Goal: Check status: Check status

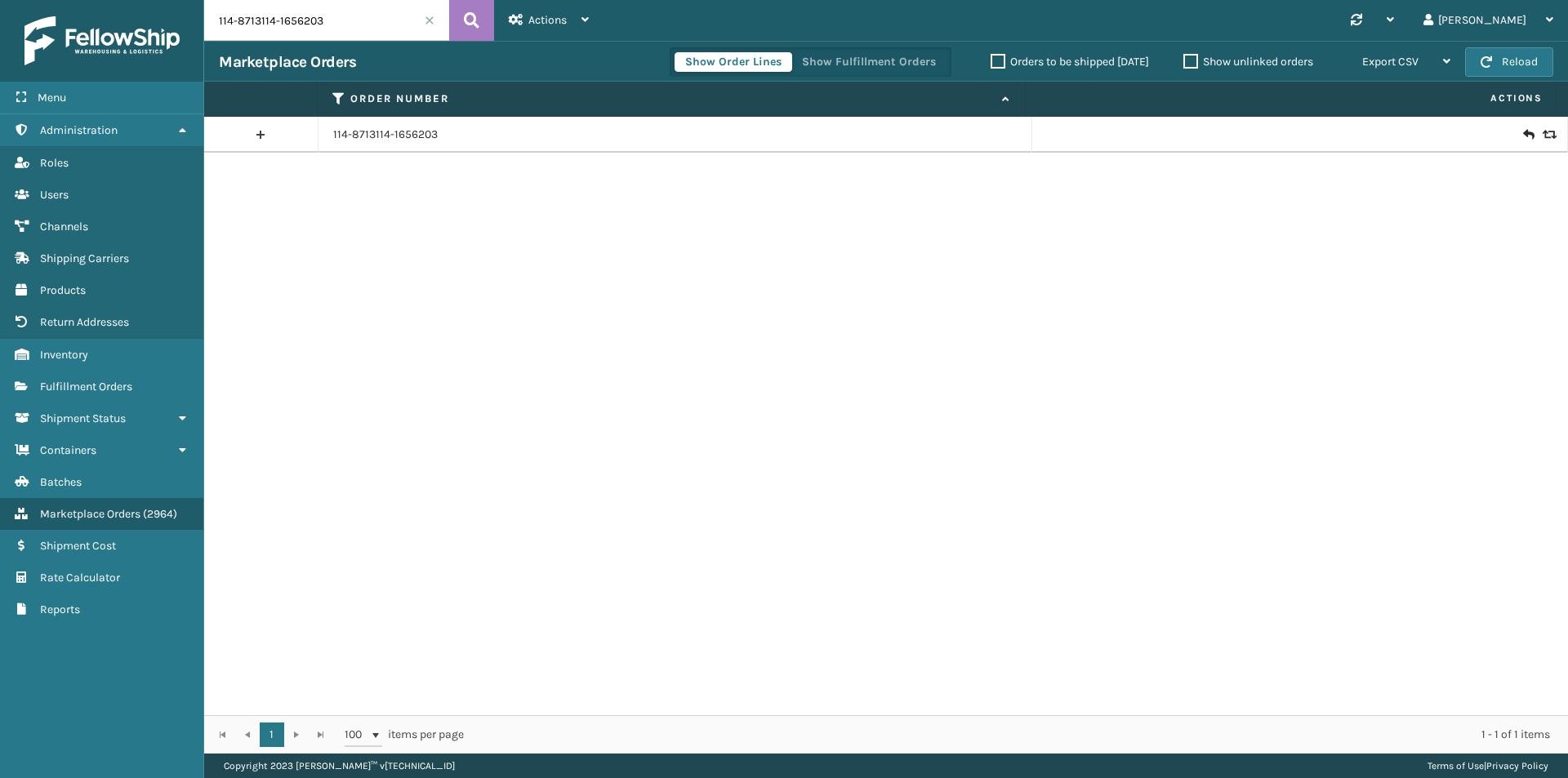
click at [408, 26] on input "114-8713114-1656203" at bounding box center [327, 20] width 245 height 41
click at [407, 24] on input "114-8713114-1656203" at bounding box center [327, 20] width 245 height 41
click at [472, 29] on icon at bounding box center [472, 20] width 16 height 25
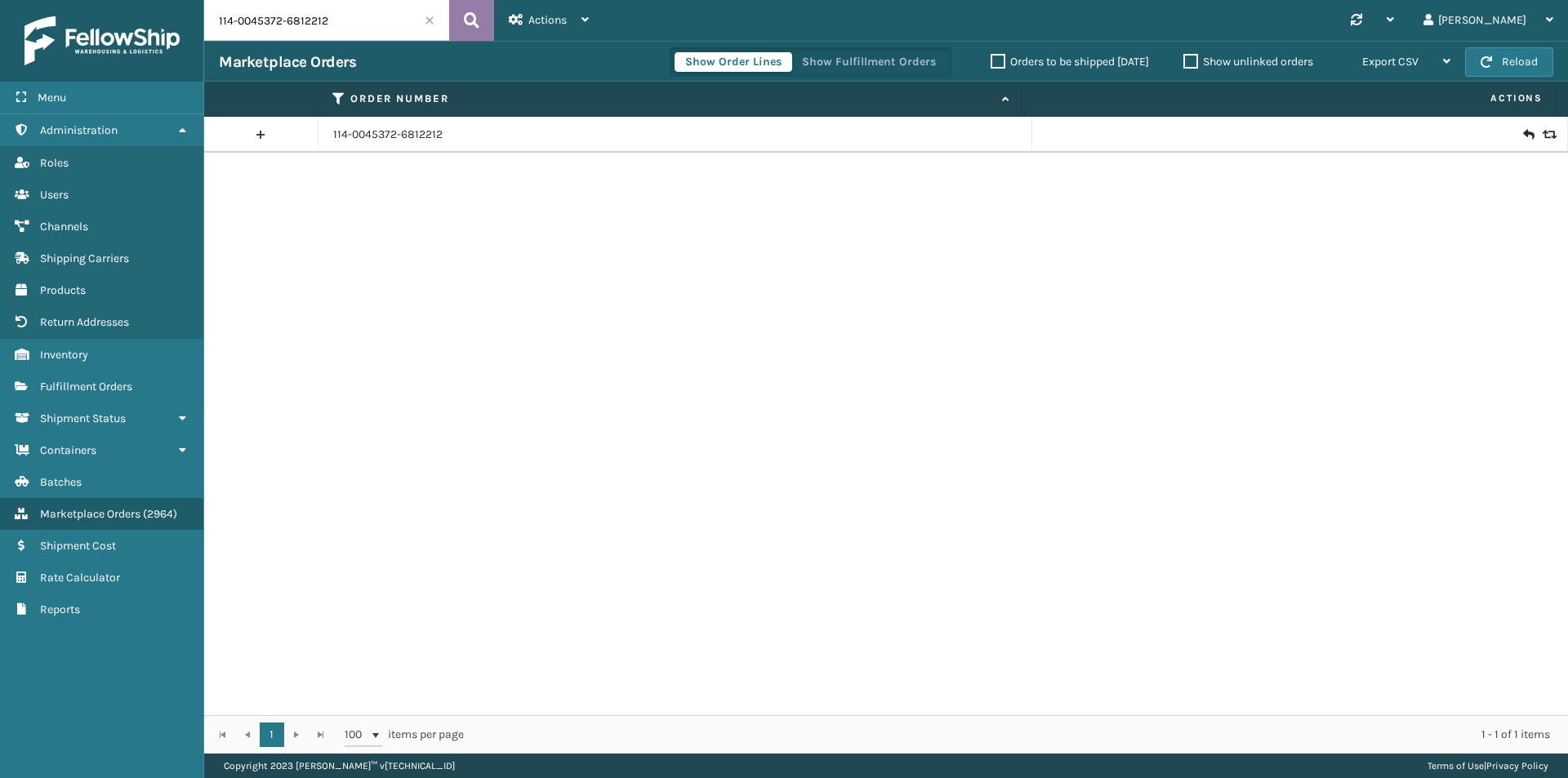
click at [480, 19] on button at bounding box center [471, 20] width 45 height 41
click at [1542, 129] on icon at bounding box center [1547, 134] width 10 height 12
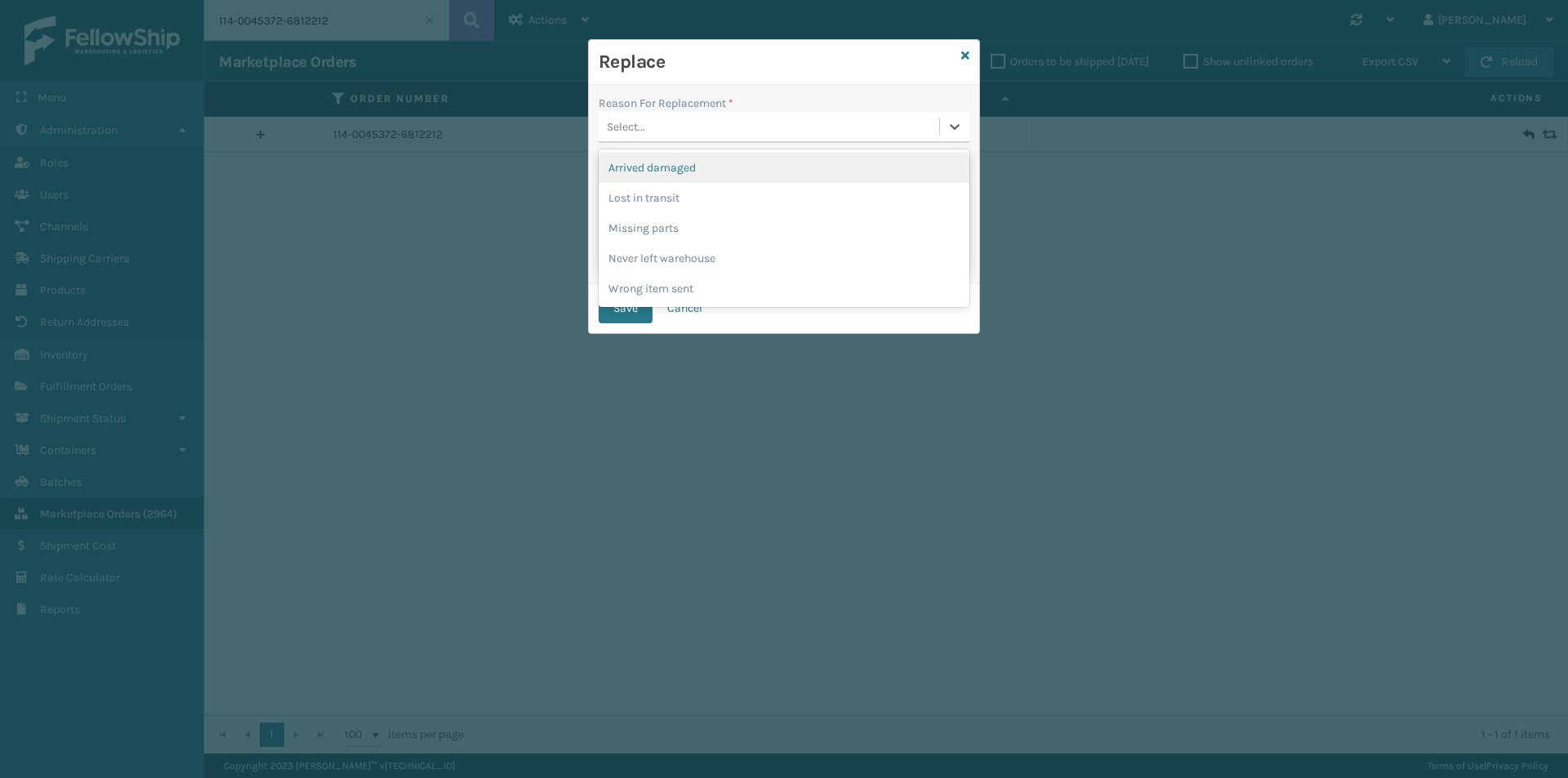
click at [724, 140] on div "Select..." at bounding box center [784, 128] width 371 height 31
click at [691, 175] on div "Arrived damaged" at bounding box center [784, 167] width 371 height 30
click at [620, 303] on button "Save" at bounding box center [625, 308] width 54 height 29
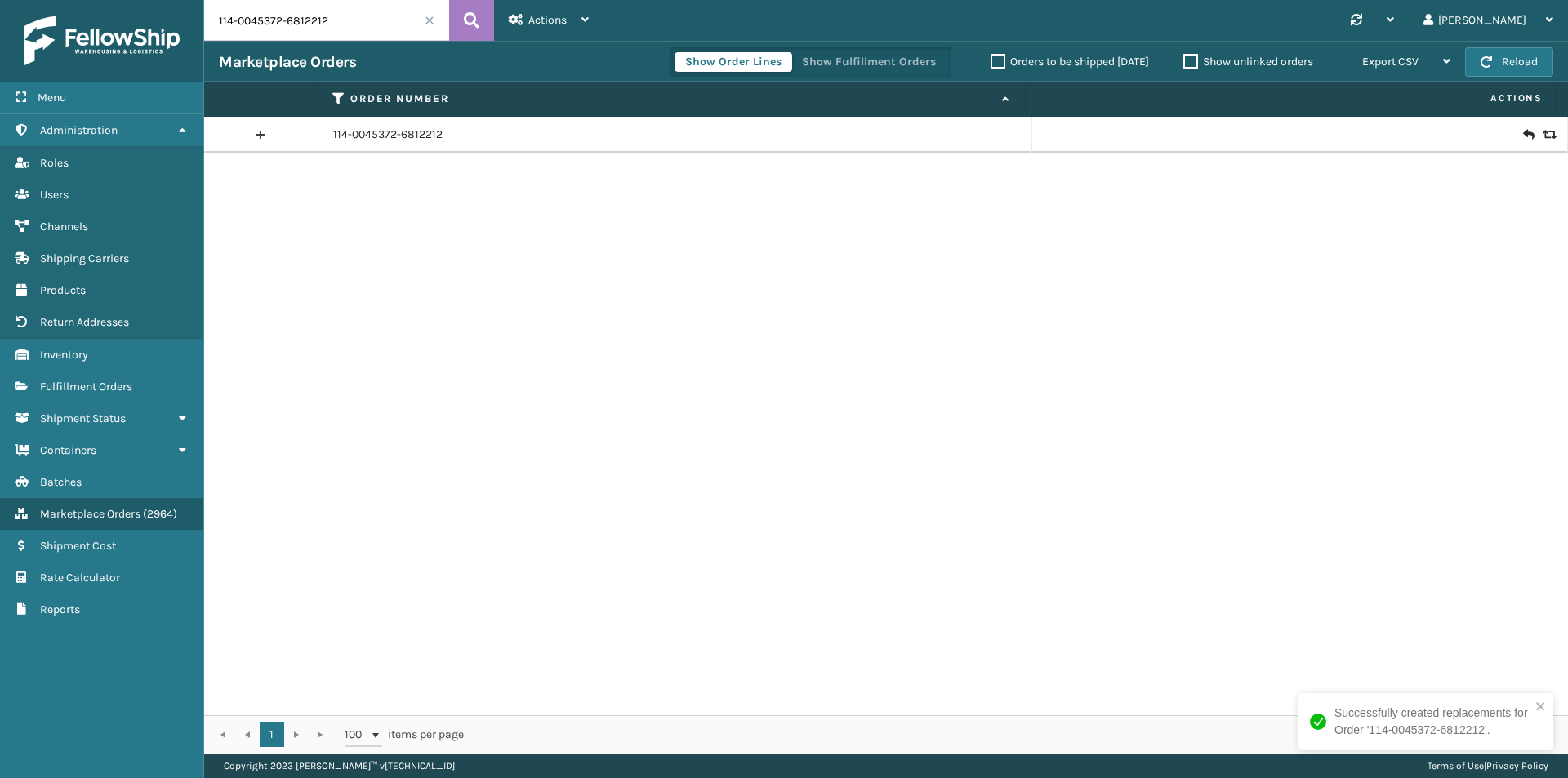
click at [335, 34] on input "114-0045372-6812212" at bounding box center [327, 20] width 245 height 41
click at [335, 27] on input "114-0045372-6812212" at bounding box center [327, 20] width 245 height 41
paste input "1-4557733-190263"
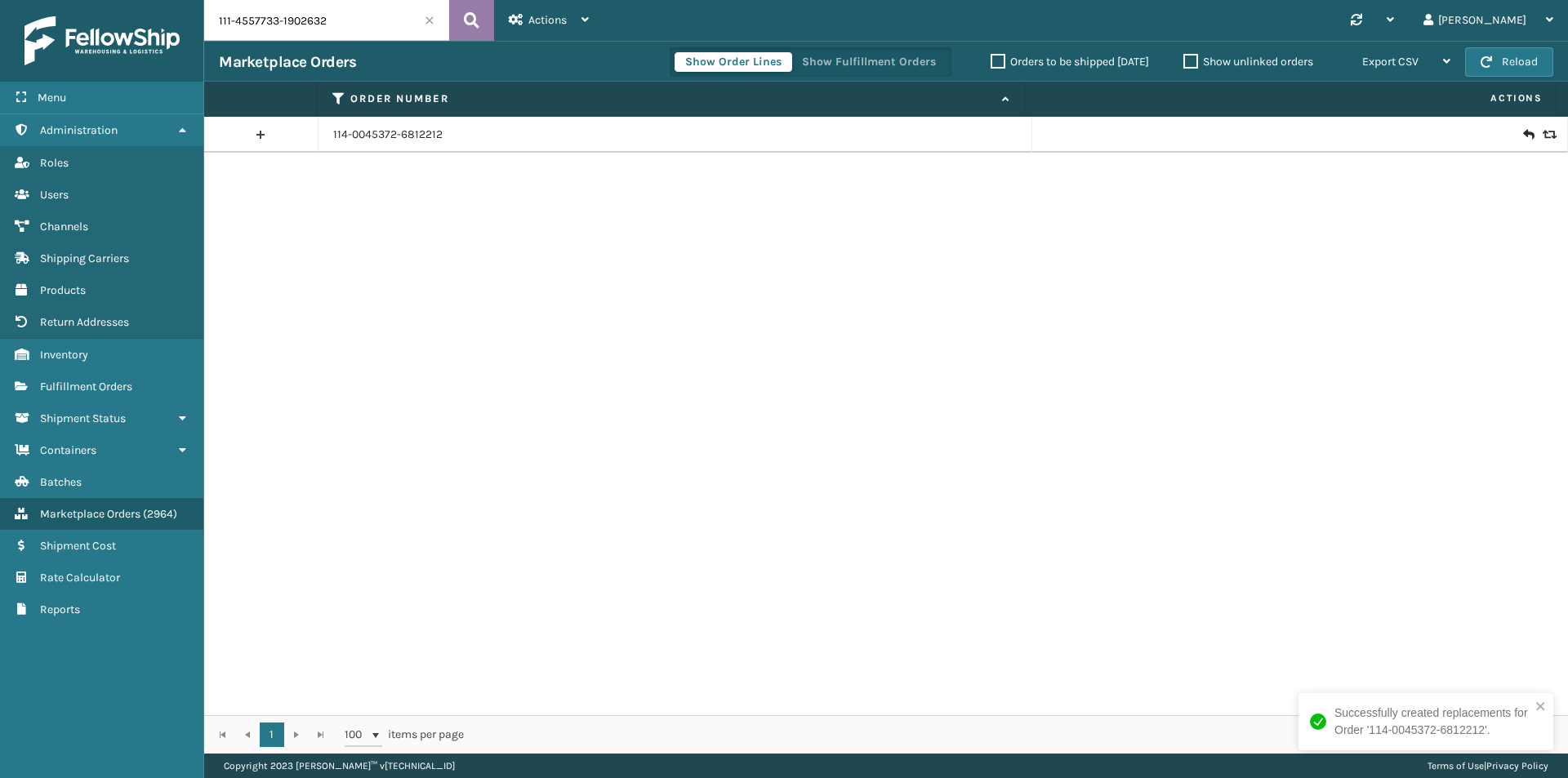
type input "111-4557733-1902632"
click at [456, 13] on button at bounding box center [471, 20] width 45 height 41
click at [1542, 137] on icon at bounding box center [1547, 134] width 10 height 12
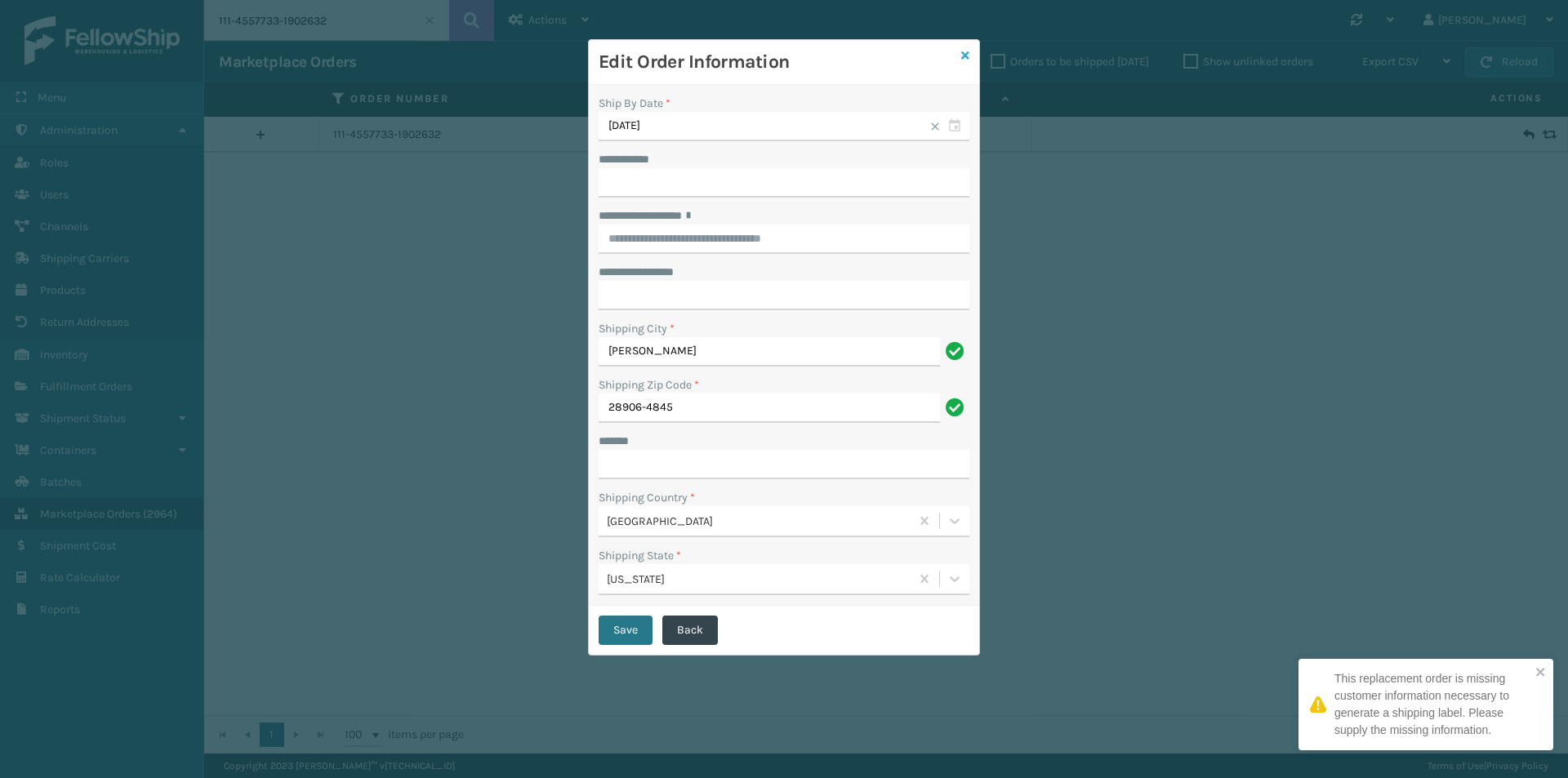
click at [967, 61] on link at bounding box center [965, 56] width 8 height 17
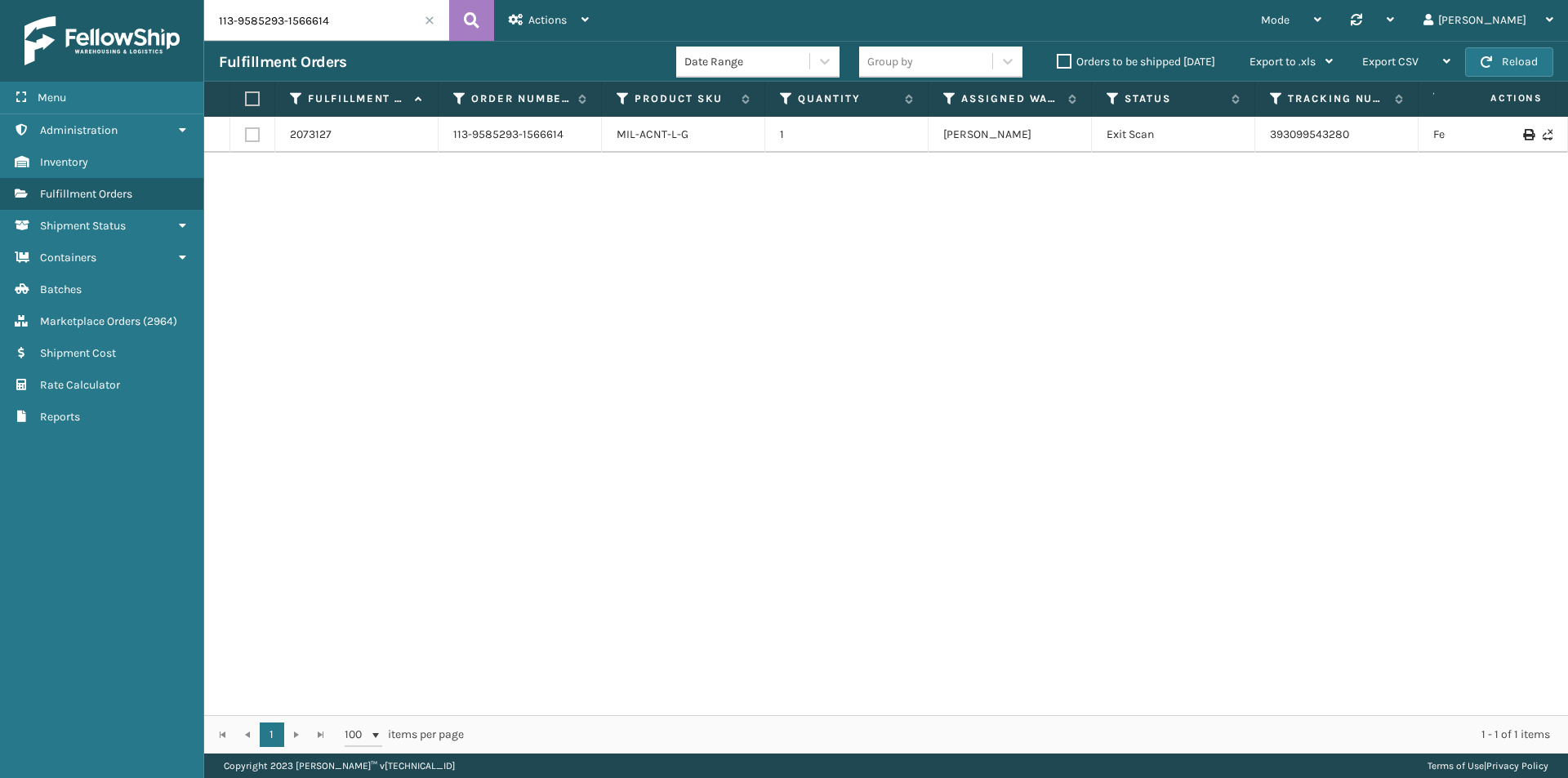
click at [322, 28] on input "113-9585293-1566614" at bounding box center [327, 20] width 245 height 41
type input "111-1822272-2140212"
click at [468, 19] on icon at bounding box center [472, 20] width 16 height 25
click at [369, 17] on input "111-1822272-2140212" at bounding box center [327, 20] width 245 height 41
click at [463, 18] on button at bounding box center [471, 20] width 45 height 41
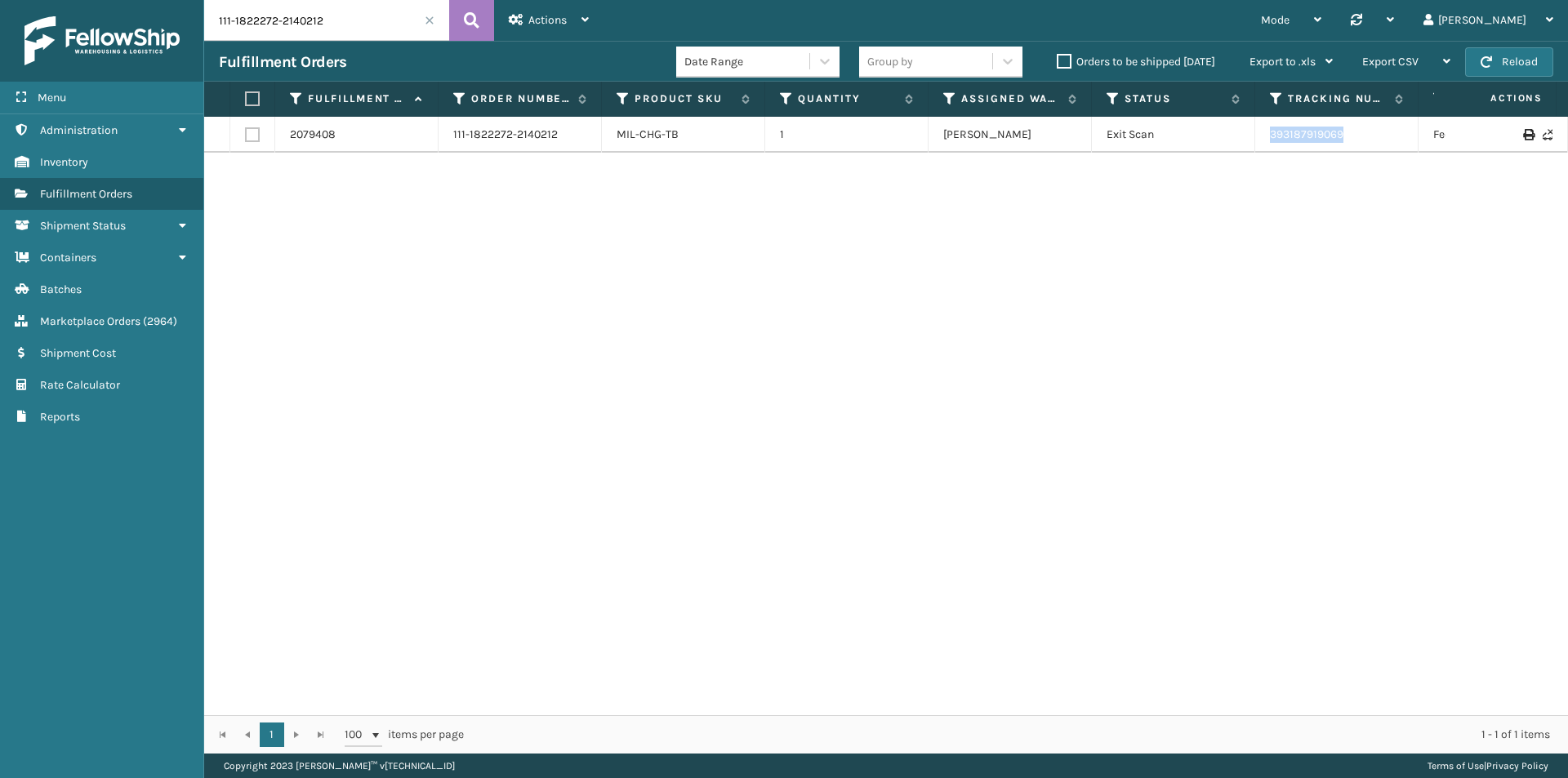
drag, startPoint x: 1367, startPoint y: 129, endPoint x: 1258, endPoint y: 133, distance: 109.1
click at [1258, 133] on td "393187919069" at bounding box center [1336, 134] width 163 height 36
copy link "393187919069"
